Goal: Information Seeking & Learning: Learn about a topic

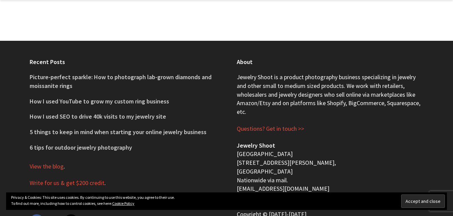
scroll to position [330, 0]
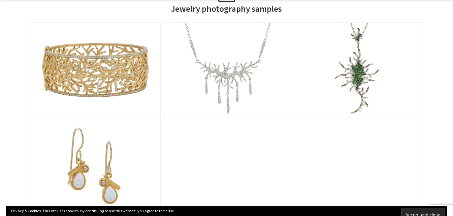
scroll to position [393, 0]
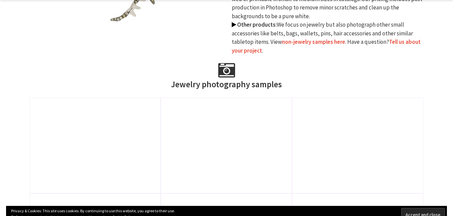
scroll to position [280, 0]
